Goal: Information Seeking & Learning: Learn about a topic

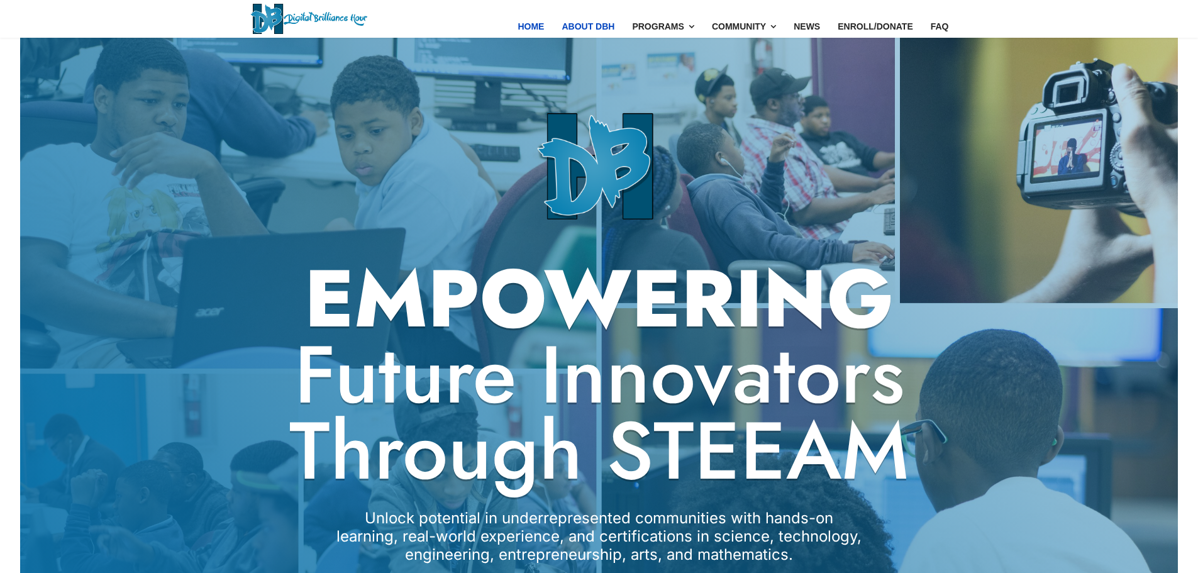
click at [592, 24] on link "About DBH" at bounding box center [588, 26] width 70 height 53
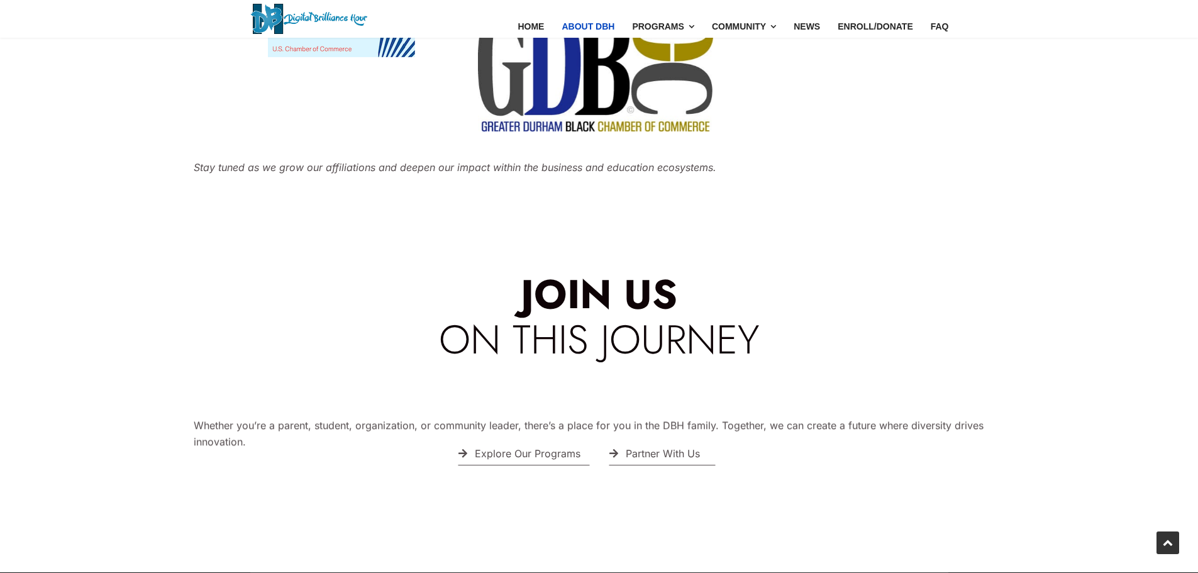
scroll to position [3313, 0]
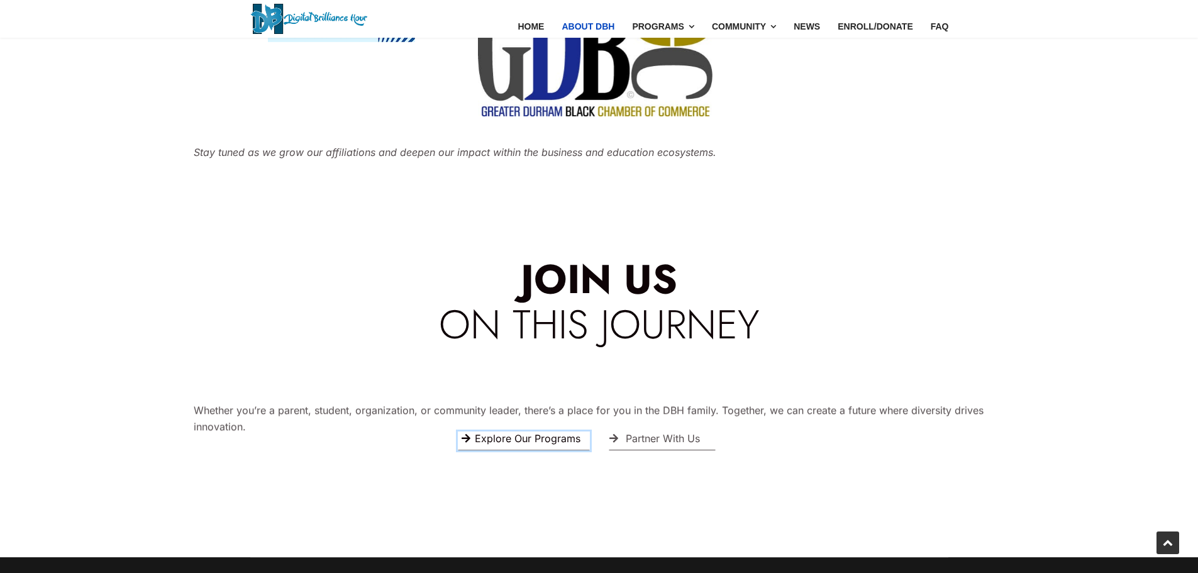
click at [554, 431] on link "Explore Our Programs" at bounding box center [524, 440] width 132 height 19
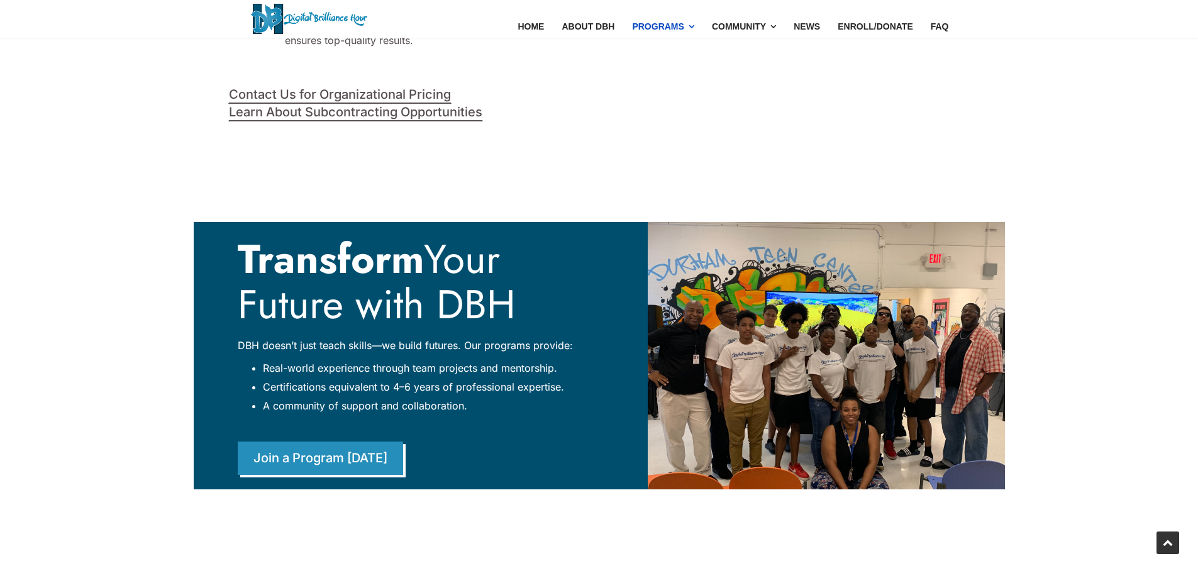
scroll to position [2745, 0]
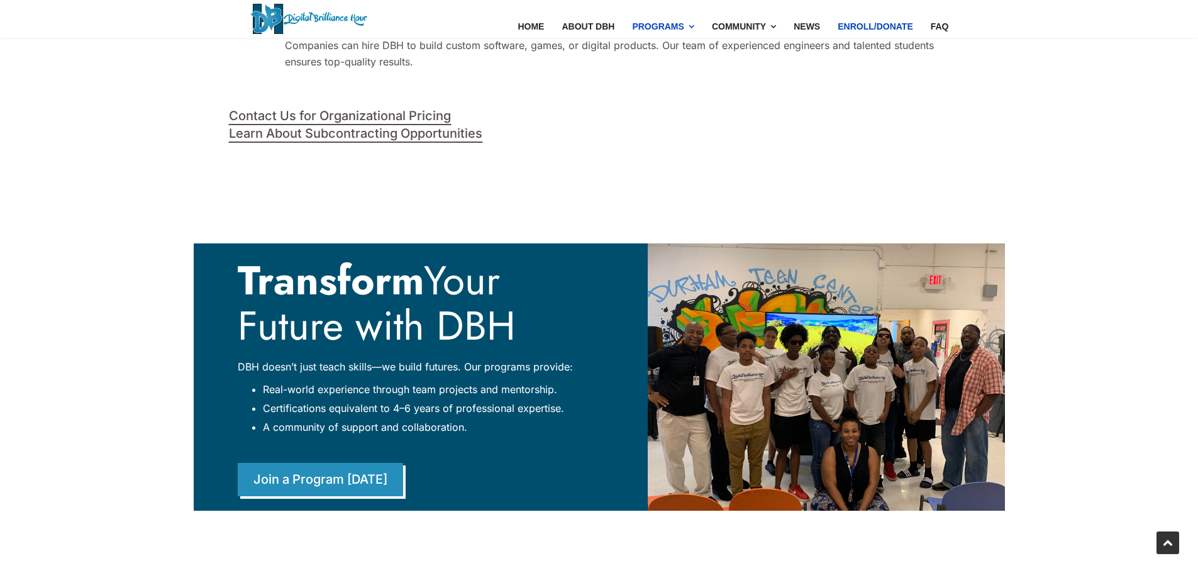
click at [901, 21] on link "Enroll/Donate" at bounding box center [875, 26] width 93 height 53
click at [941, 30] on link "FAQ" at bounding box center [940, 26] width 36 height 53
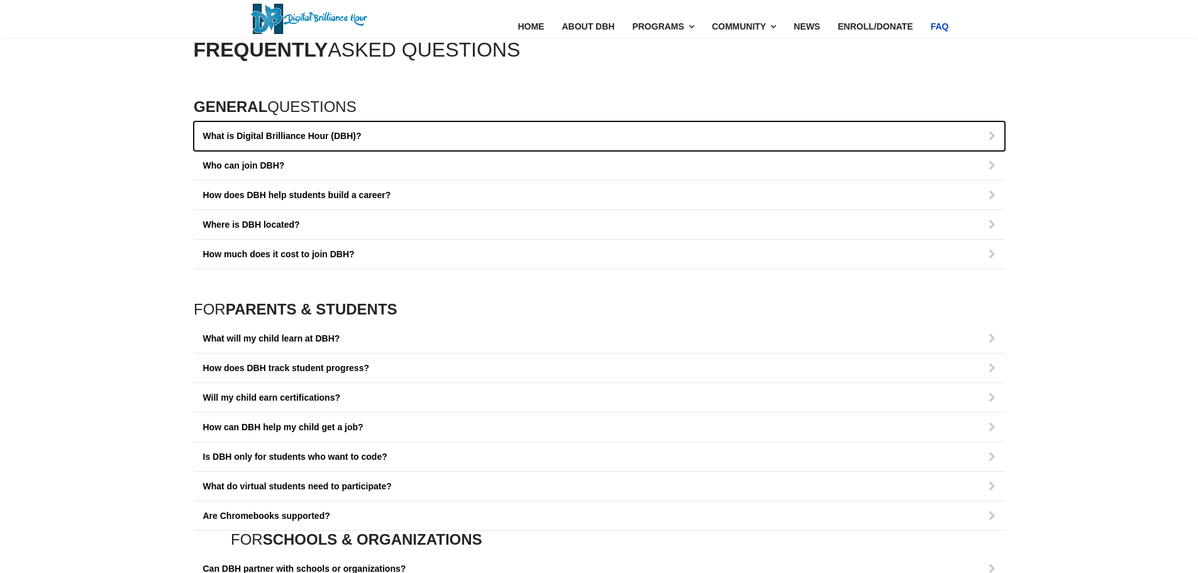
click at [384, 133] on button "What is Digital Brilliance Hour (DBH)?" at bounding box center [599, 136] width 811 height 30
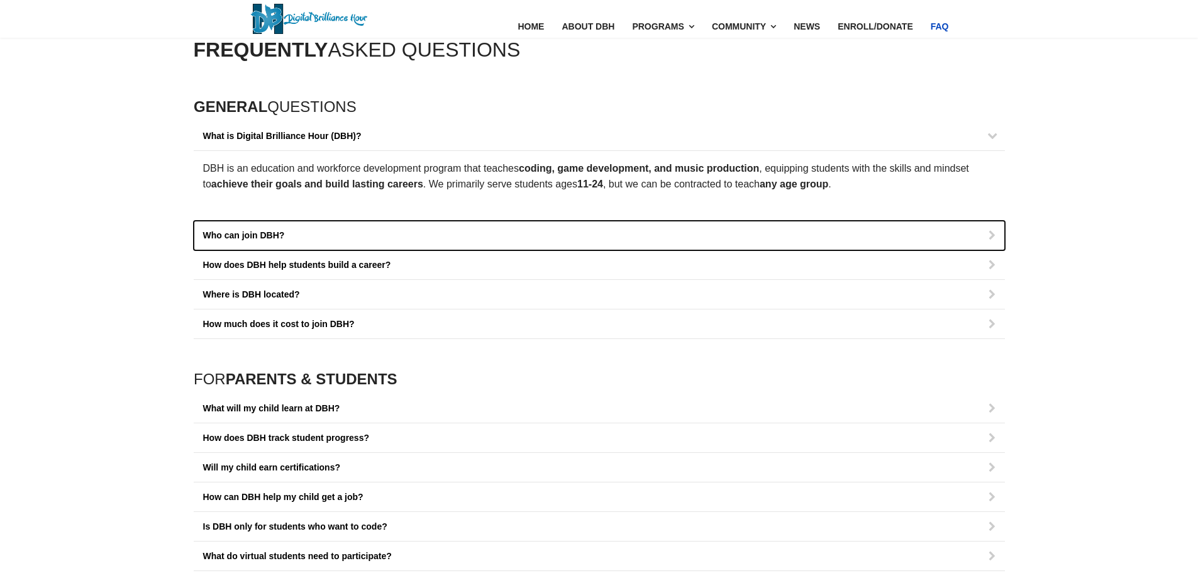
click at [320, 238] on button "Who can join DBH?" at bounding box center [599, 236] width 811 height 30
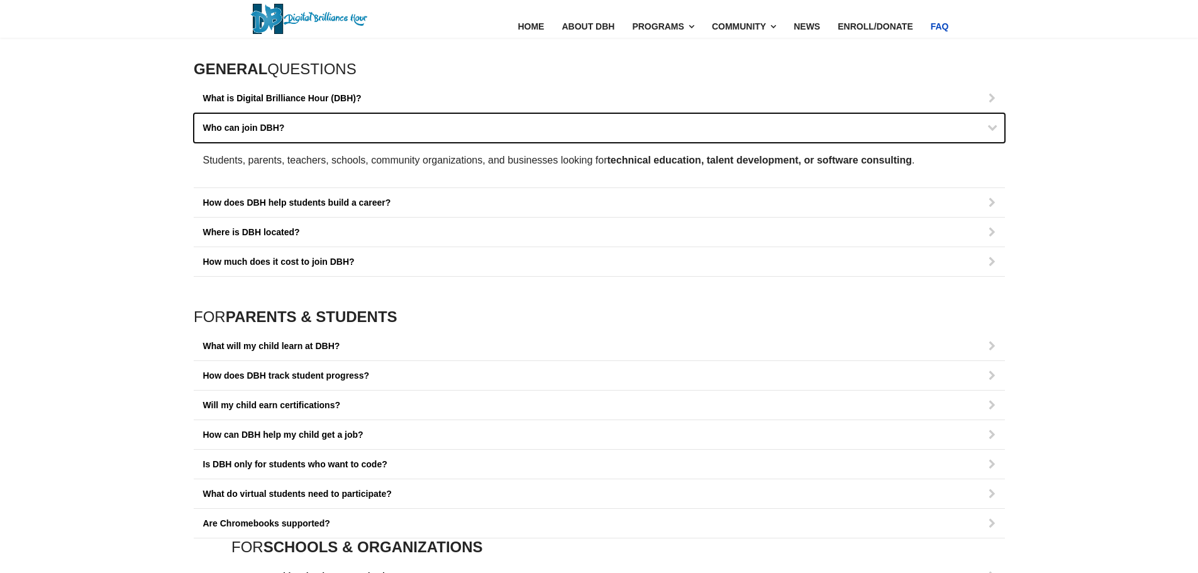
scroll to position [63, 0]
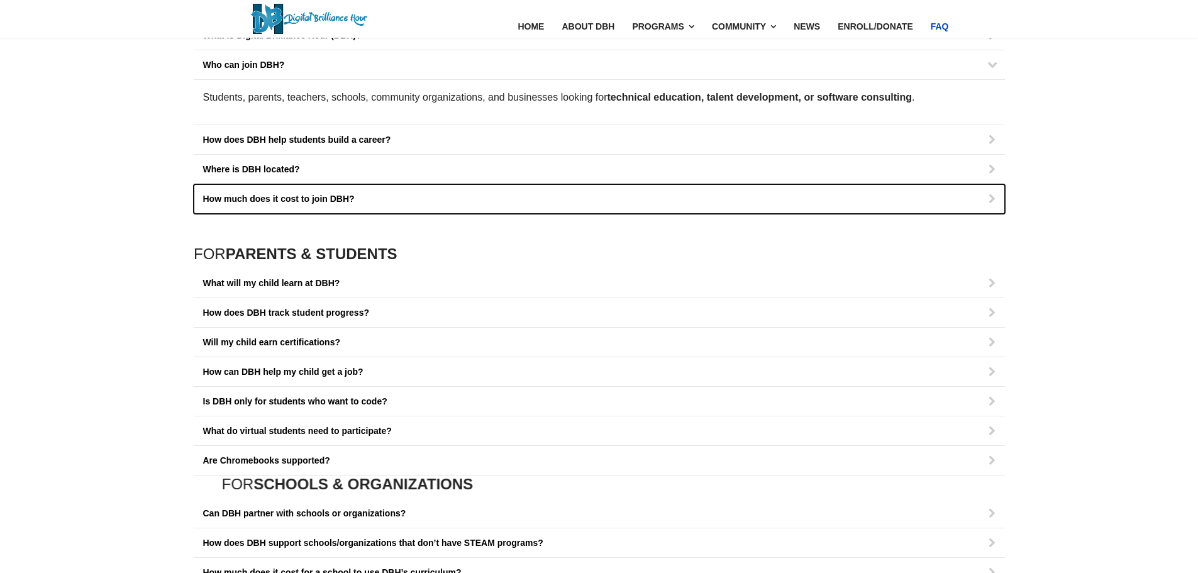
click at [448, 197] on button "How much does it cost to join DBH?" at bounding box center [599, 199] width 811 height 30
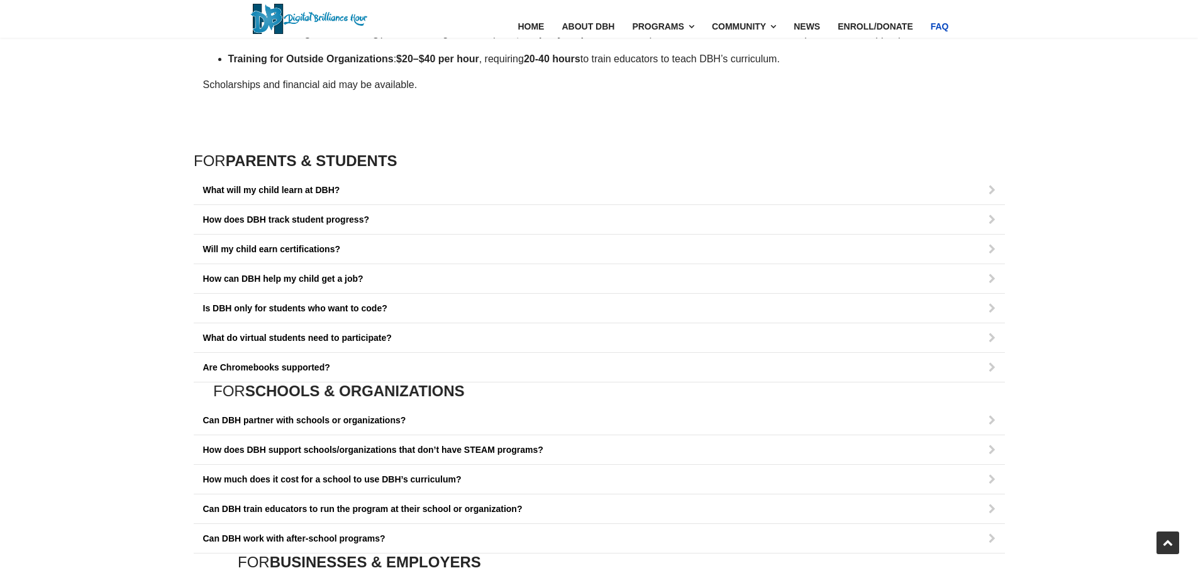
scroll to position [314, 0]
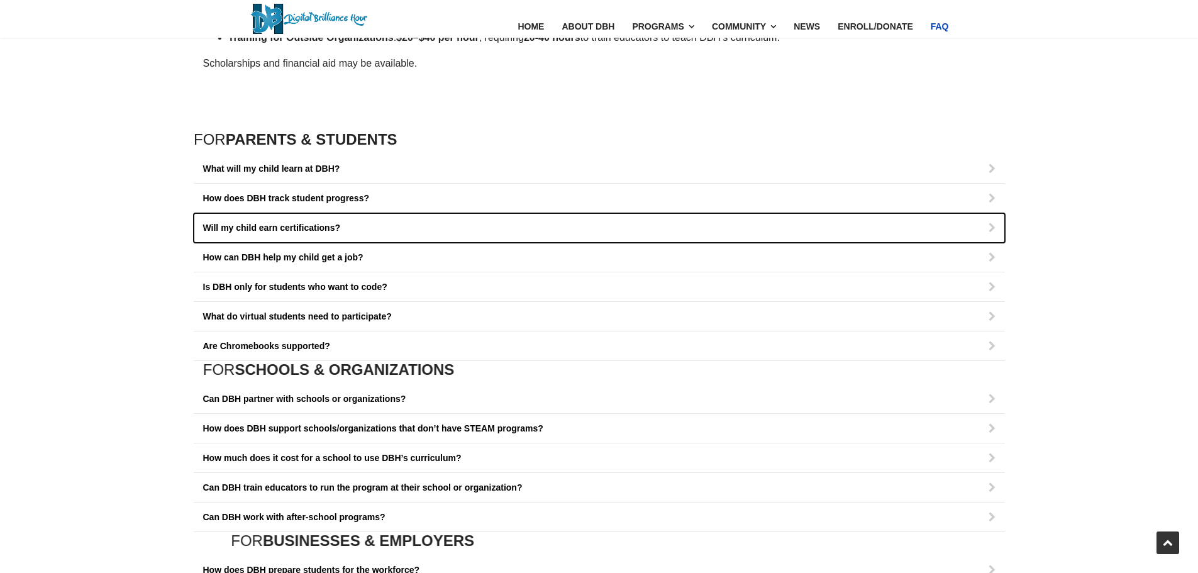
click at [443, 223] on button "Will my child earn certifications?" at bounding box center [599, 228] width 811 height 30
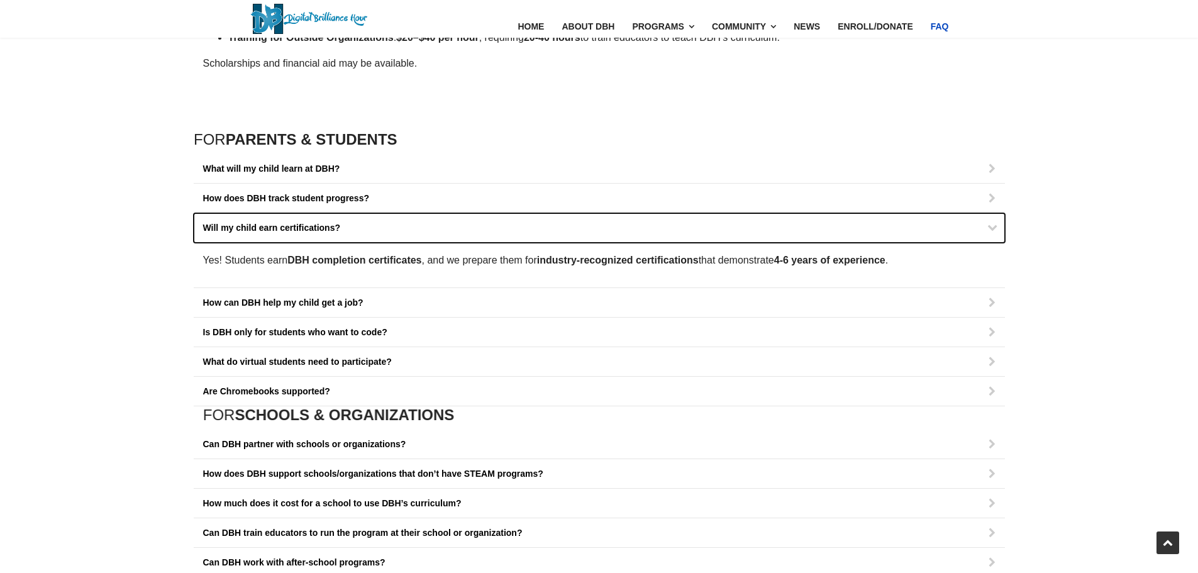
click at [443, 230] on button "Will my child earn certifications?" at bounding box center [599, 228] width 811 height 30
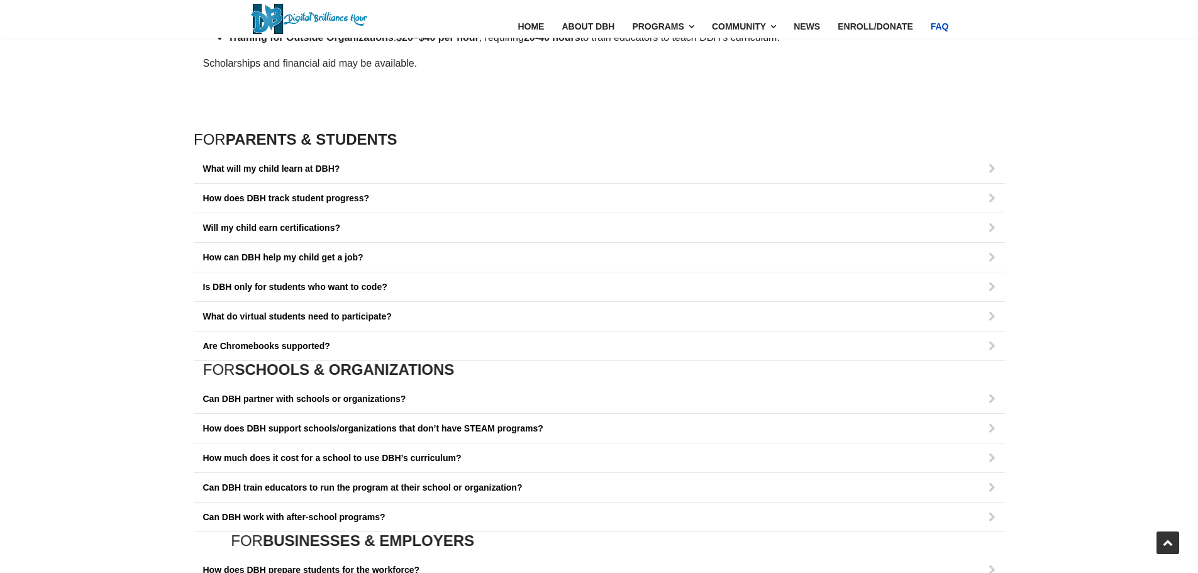
click at [473, 141] on div "FOR PARENTS & STUDENTS" at bounding box center [599, 142] width 811 height 23
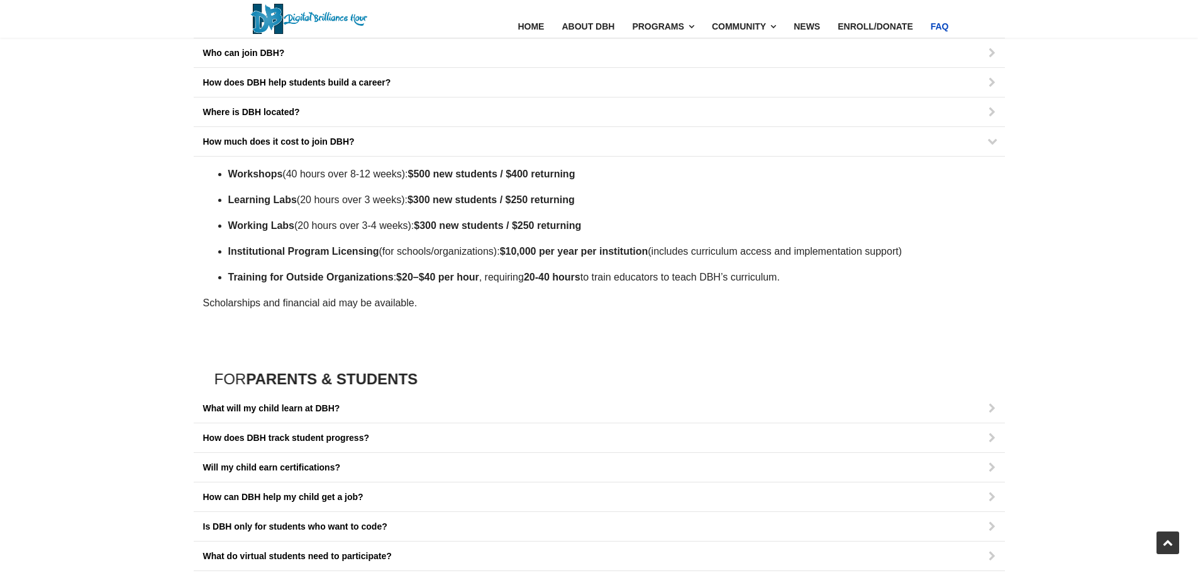
scroll to position [0, 0]
